Goal: Communication & Community: Answer question/provide support

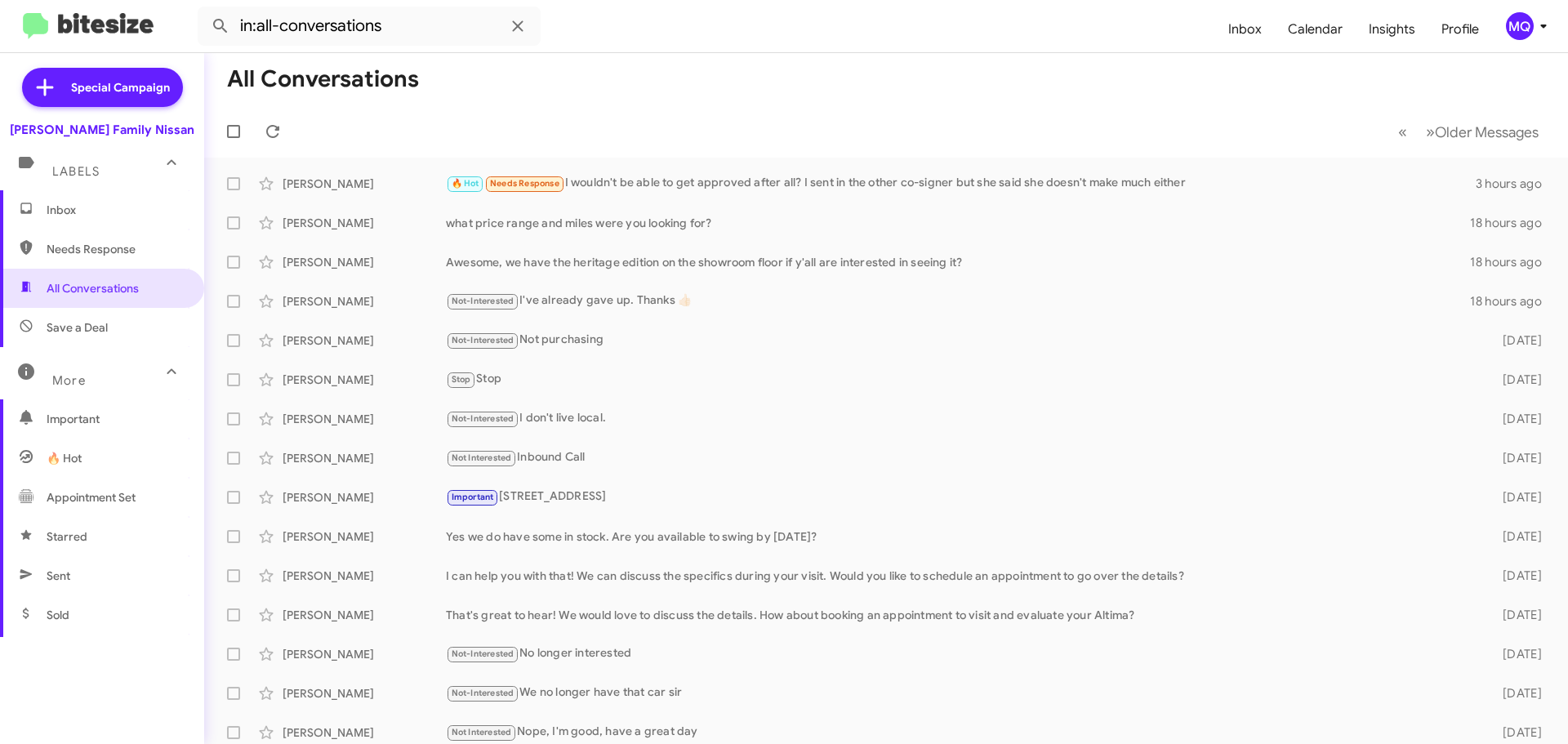
drag, startPoint x: 0, startPoint y: 0, endPoint x: 24, endPoint y: 211, distance: 212.4
click at [24, 211] on icon at bounding box center [26, 209] width 12 height 12
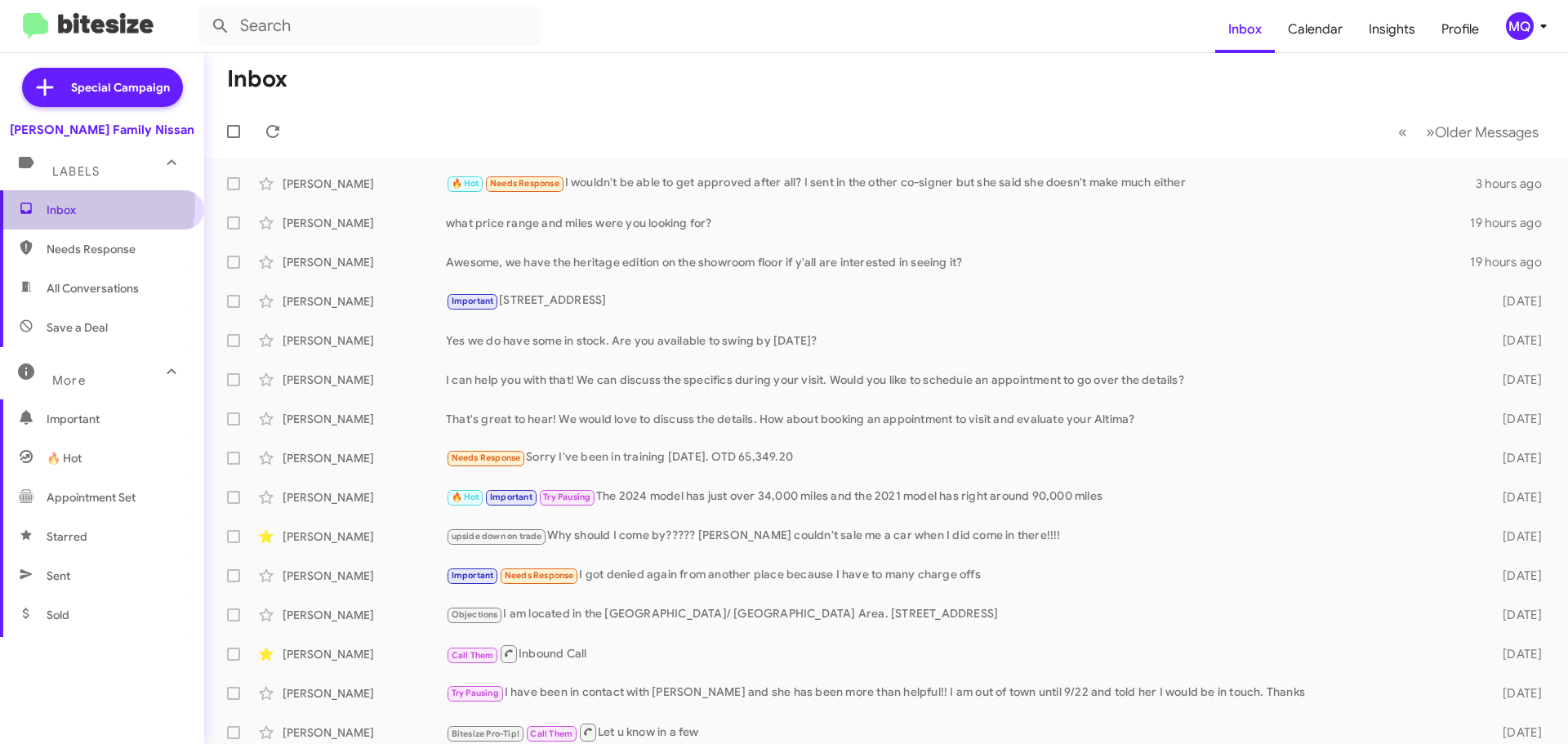
click at [85, 204] on span "Inbox" at bounding box center [115, 210] width 139 height 16
click at [109, 257] on span "Needs Response" at bounding box center [102, 249] width 204 height 39
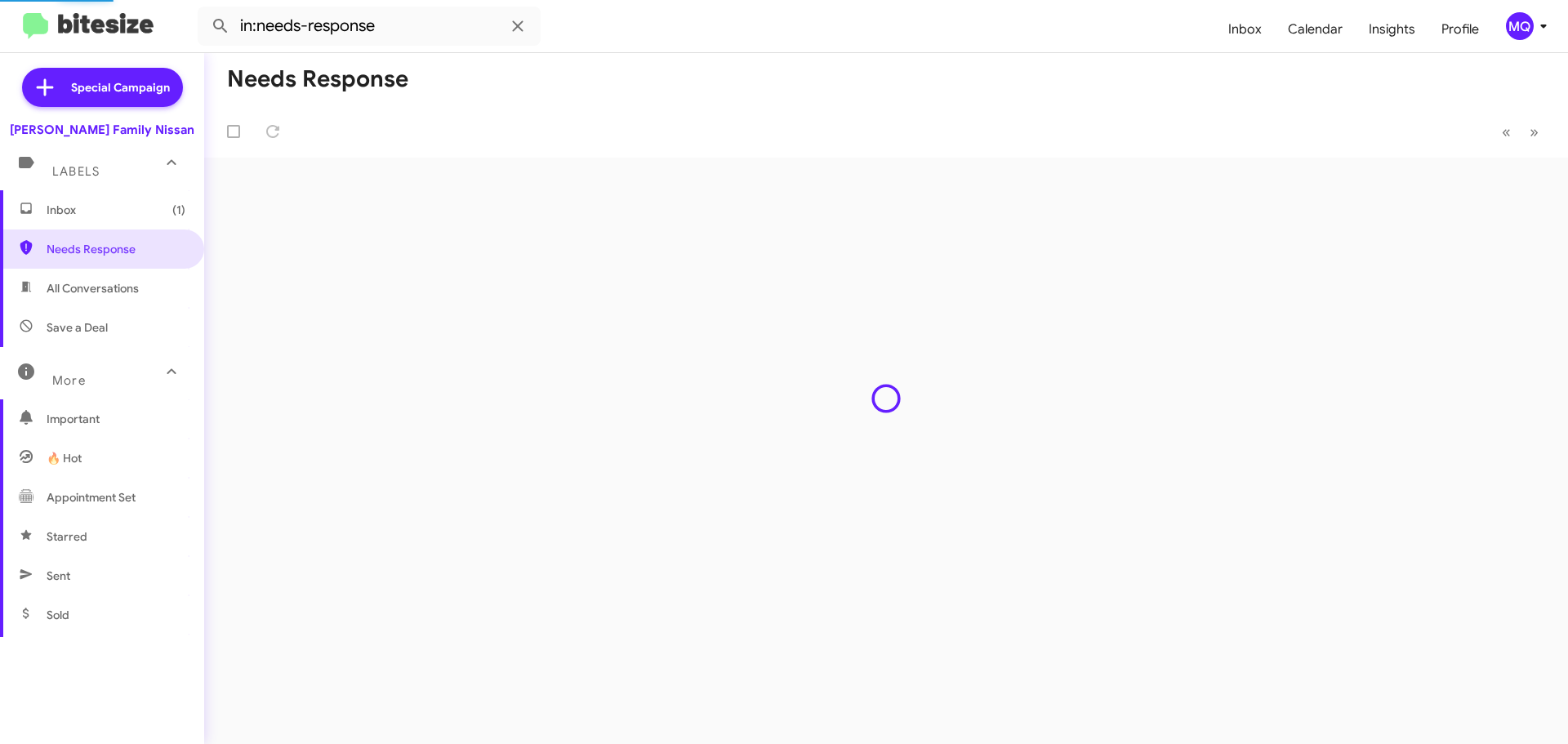
click at [106, 290] on span "All Conversations" at bounding box center [92, 288] width 92 height 16
type input "in:all-conversations"
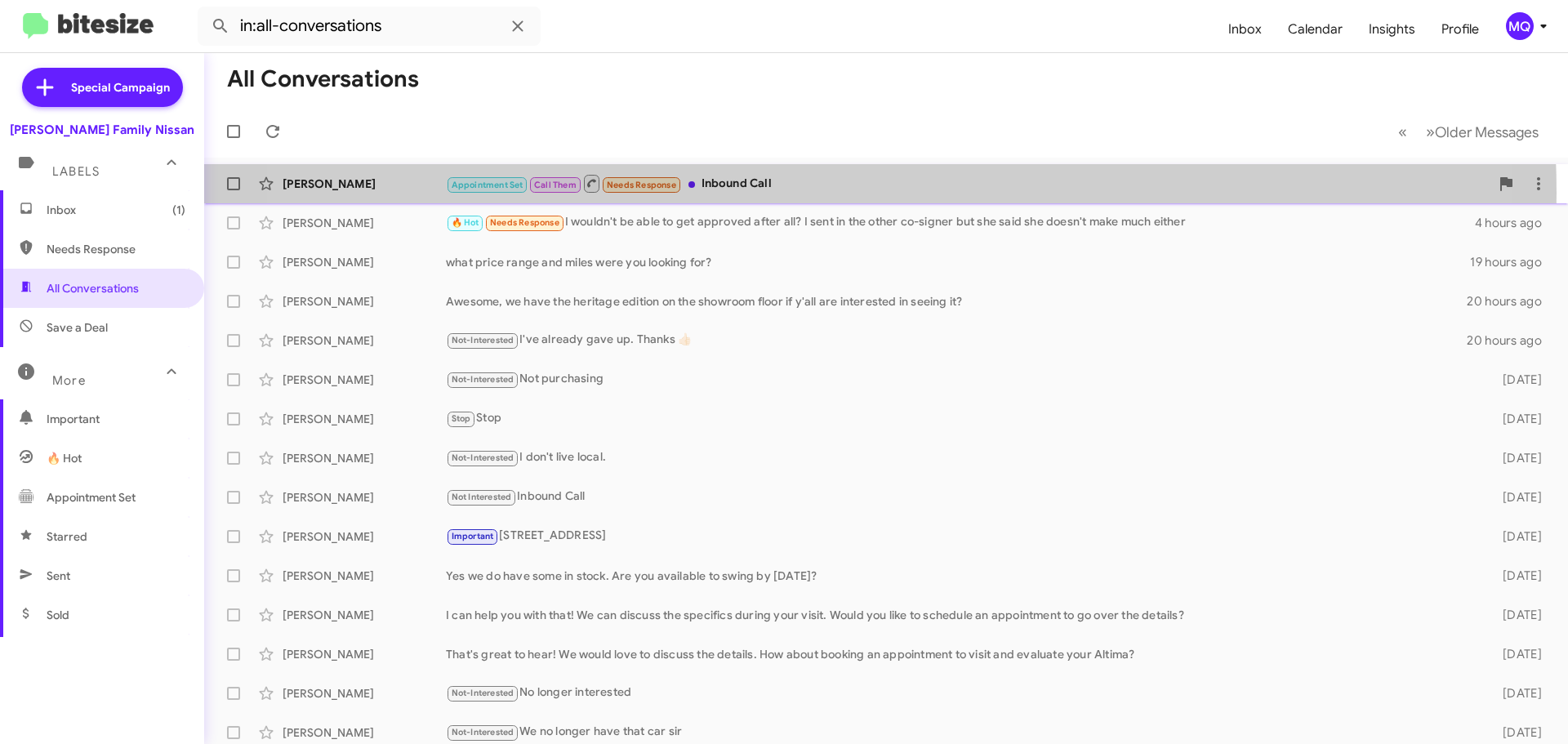
click at [807, 193] on div "Appointment Set Call Them Needs Response Inbound Call" at bounding box center [968, 182] width 1044 height 20
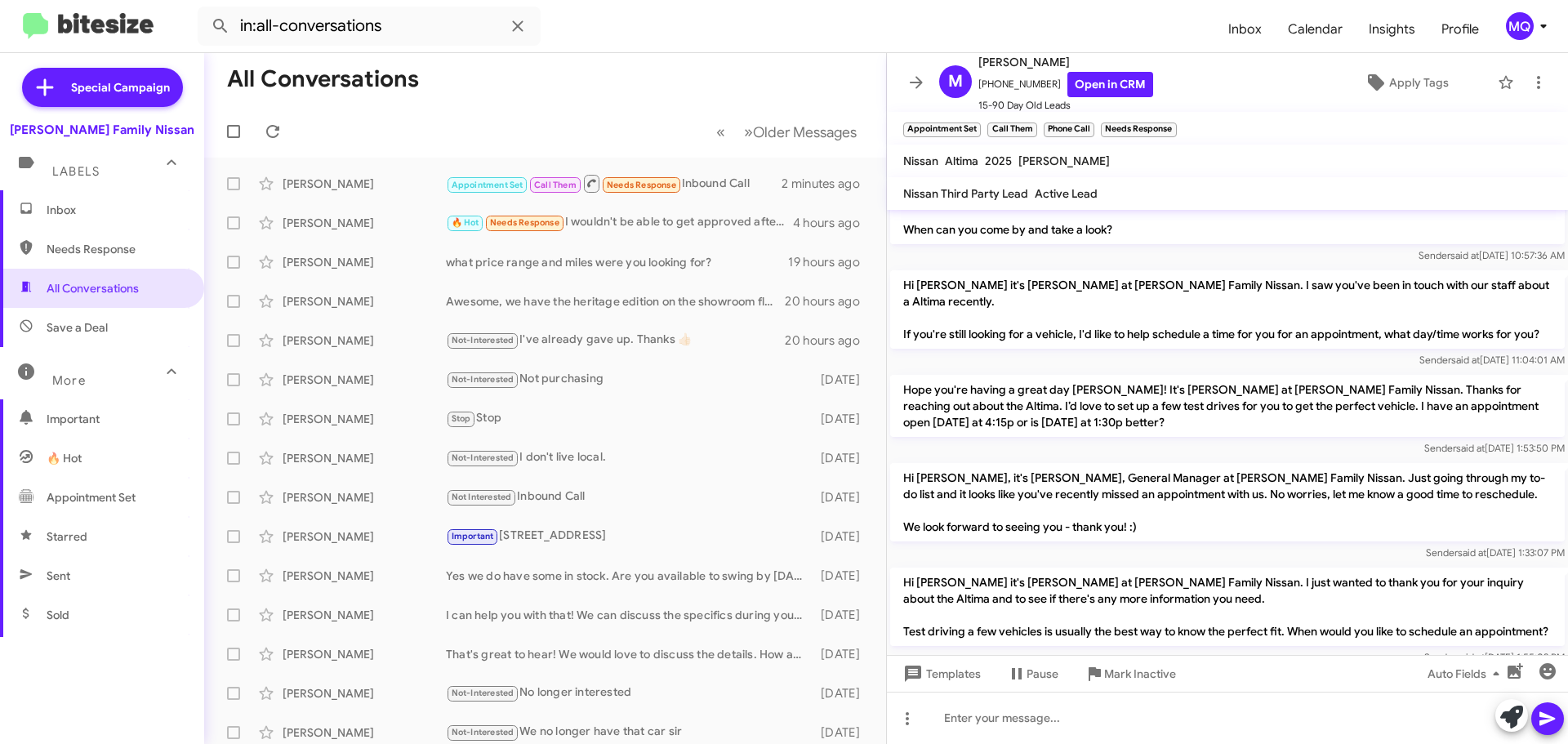
scroll to position [327, 0]
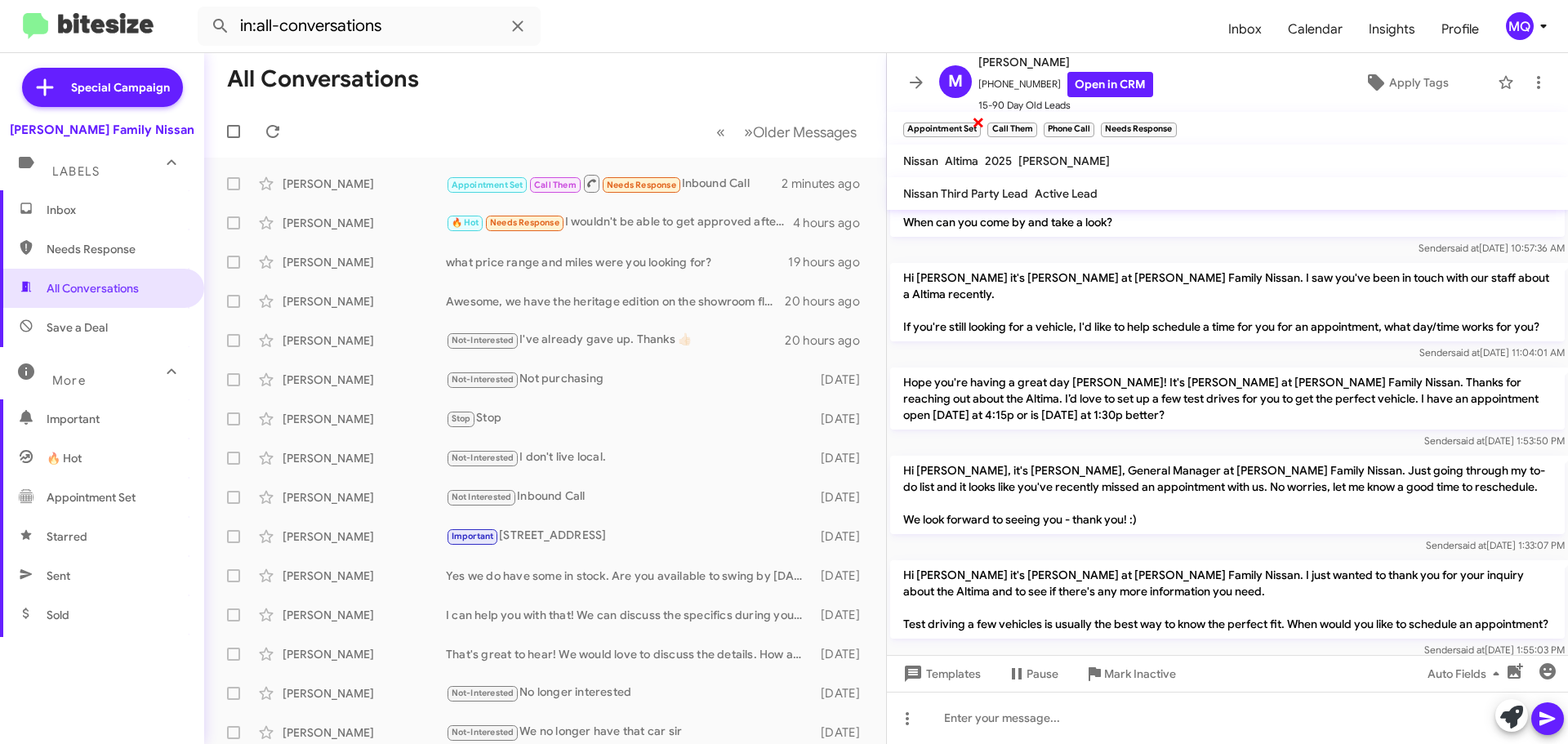
click at [973, 124] on span "×" at bounding box center [978, 121] width 13 height 19
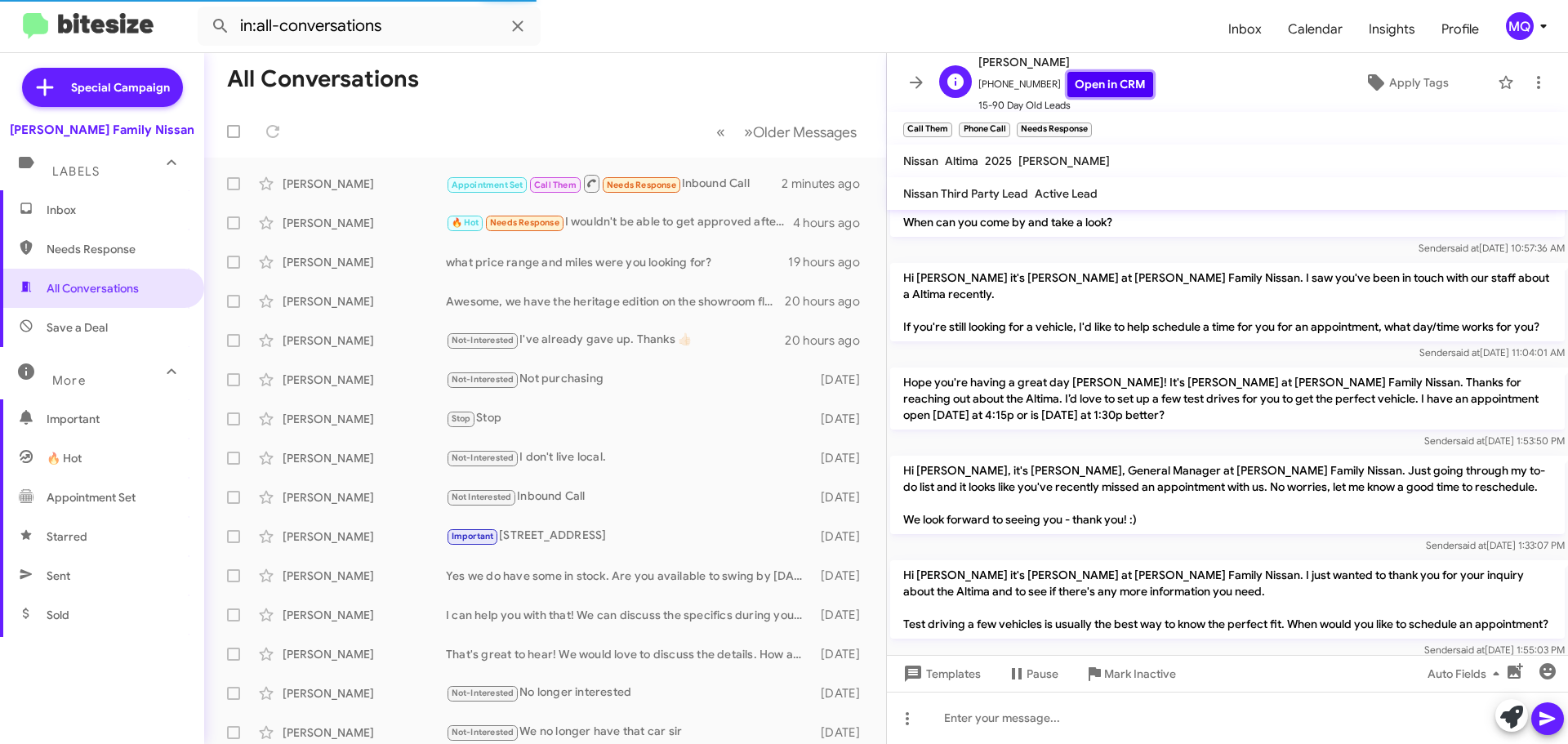
click at [1110, 85] on link "Open in CRM" at bounding box center [1110, 84] width 85 height 25
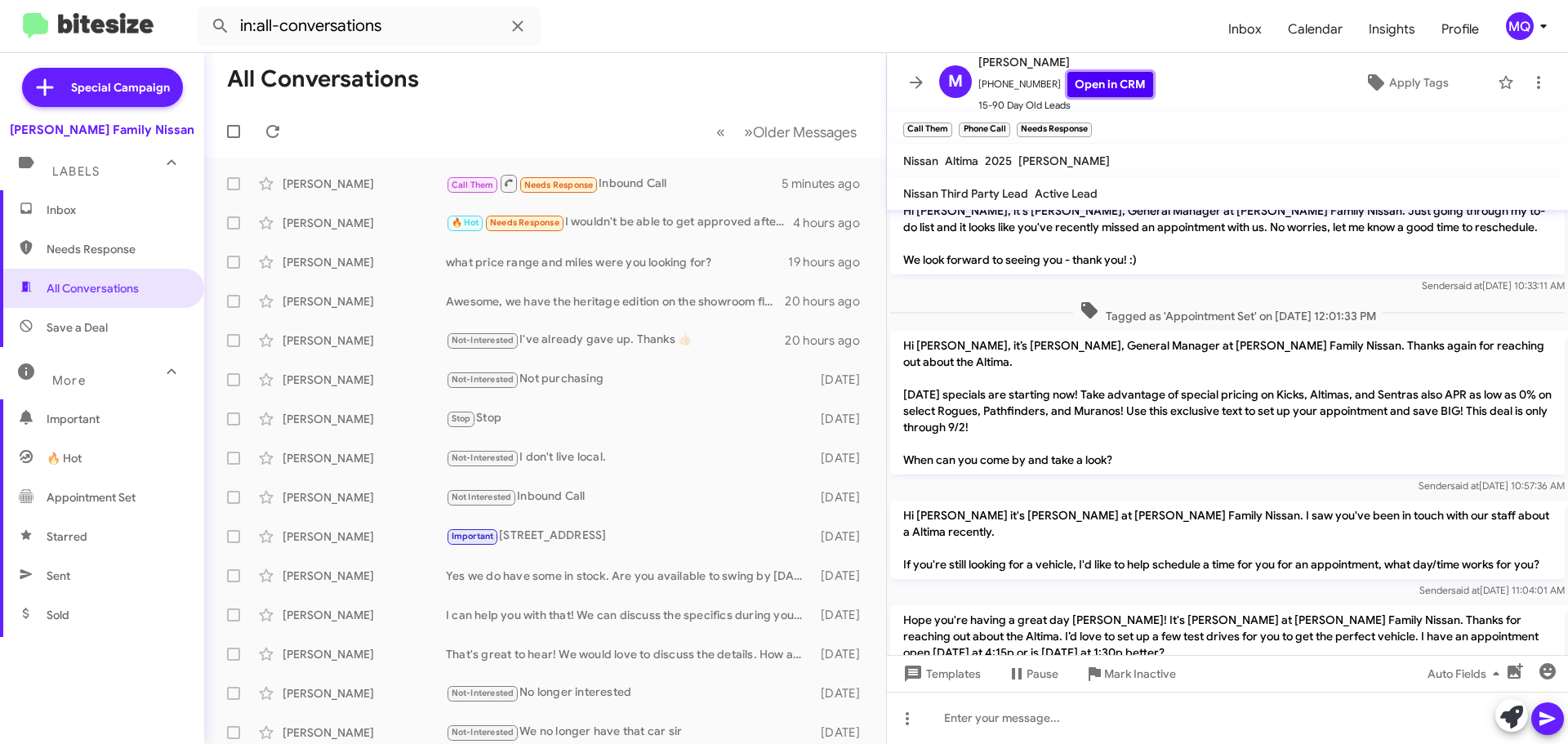
scroll to position [0, 0]
